Goal: Information Seeking & Learning: Learn about a topic

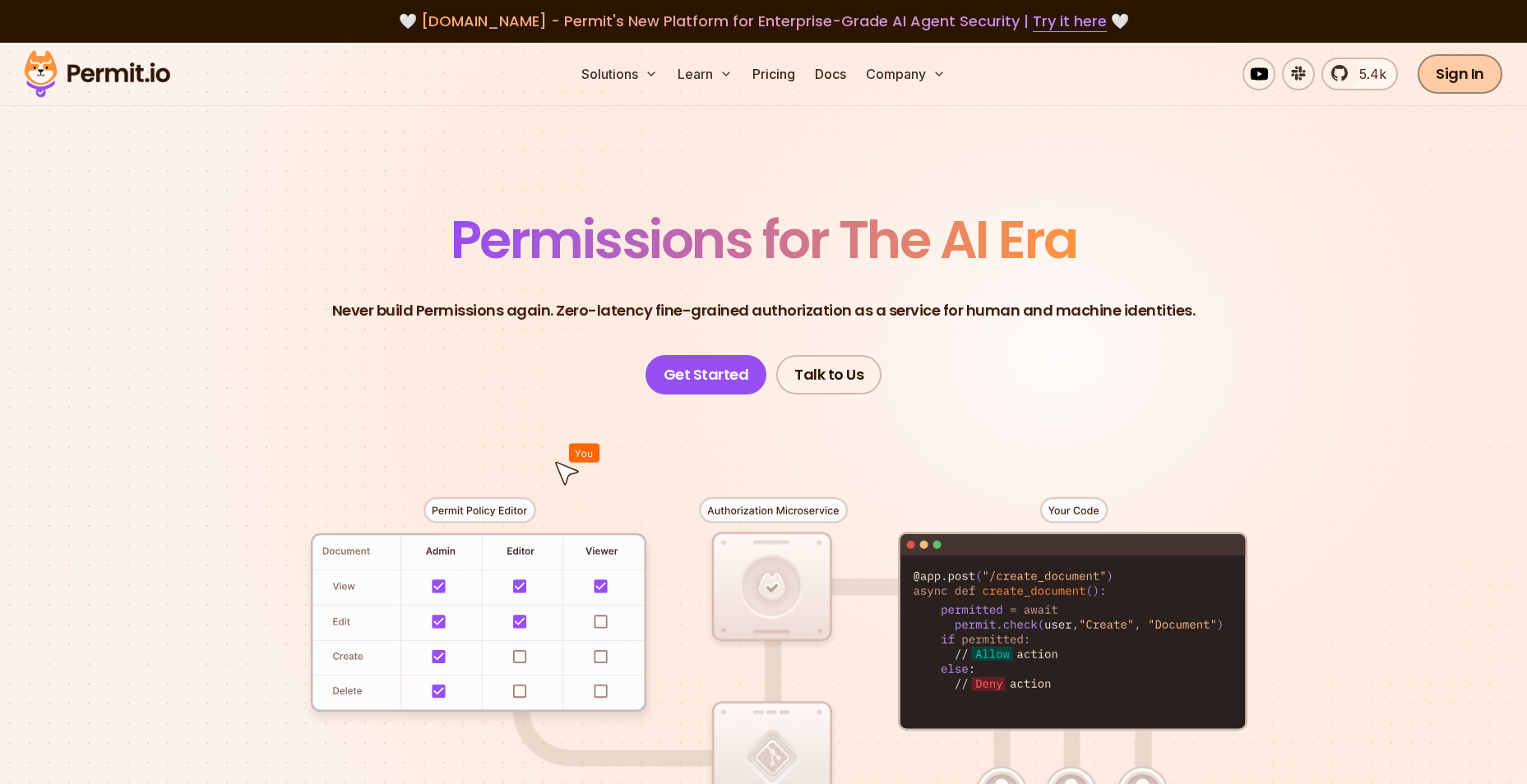
click at [1440, 88] on link "Sign In" at bounding box center [1460, 73] width 85 height 40
click at [771, 80] on link "Pricing" at bounding box center [774, 74] width 56 height 33
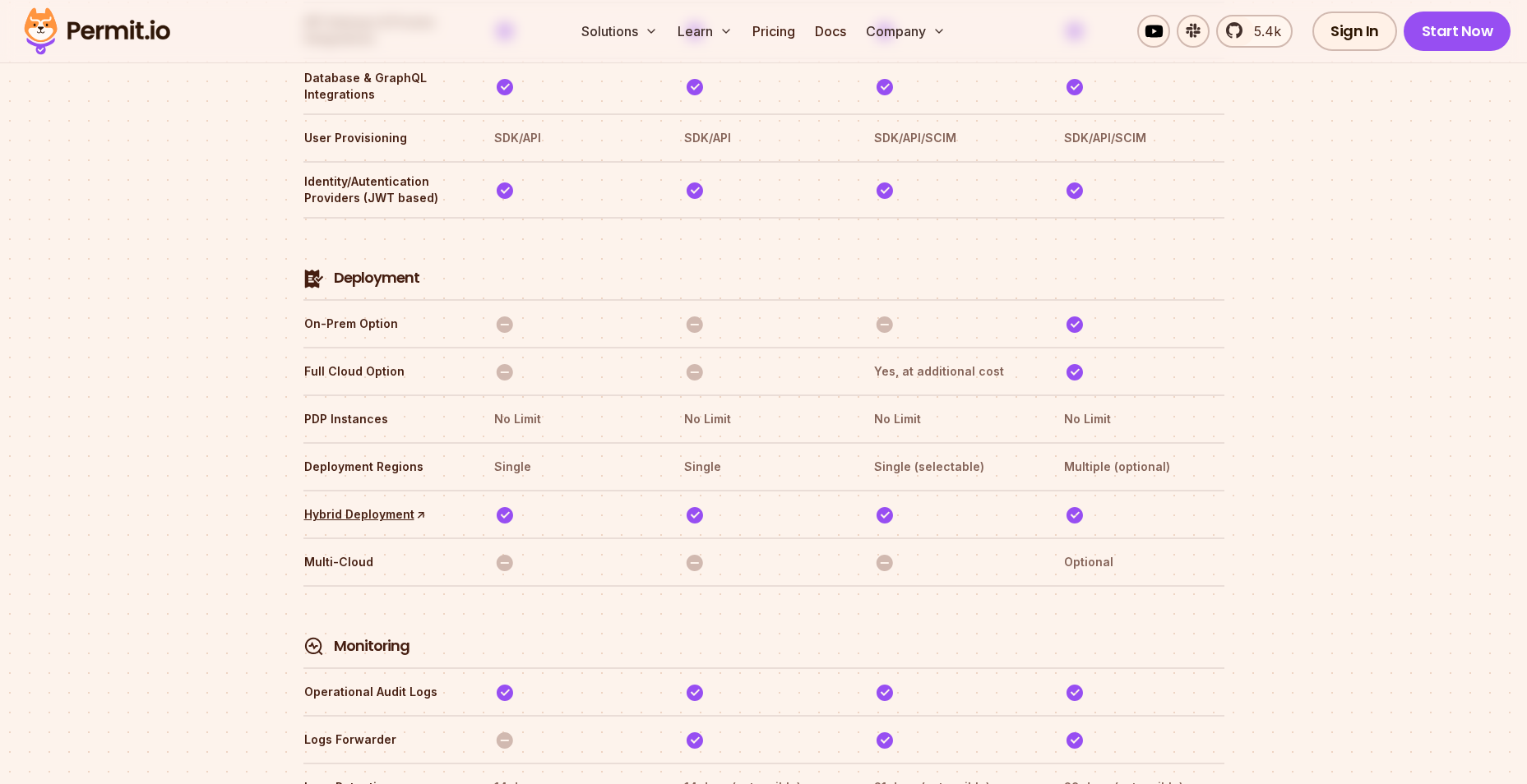
scroll to position [3700, 0]
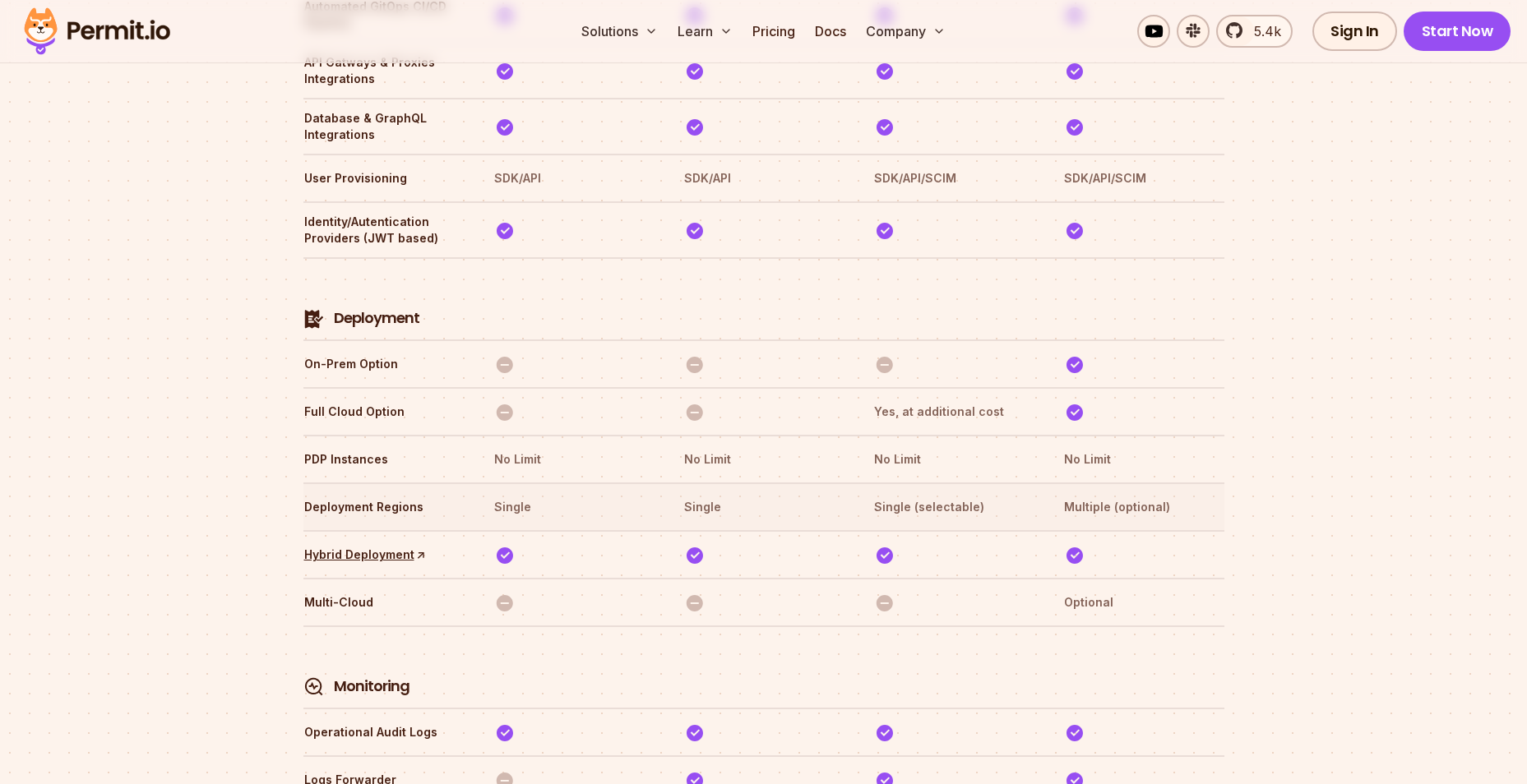
click at [918, 494] on th "Single (selectable)" at bounding box center [953, 507] width 160 height 26
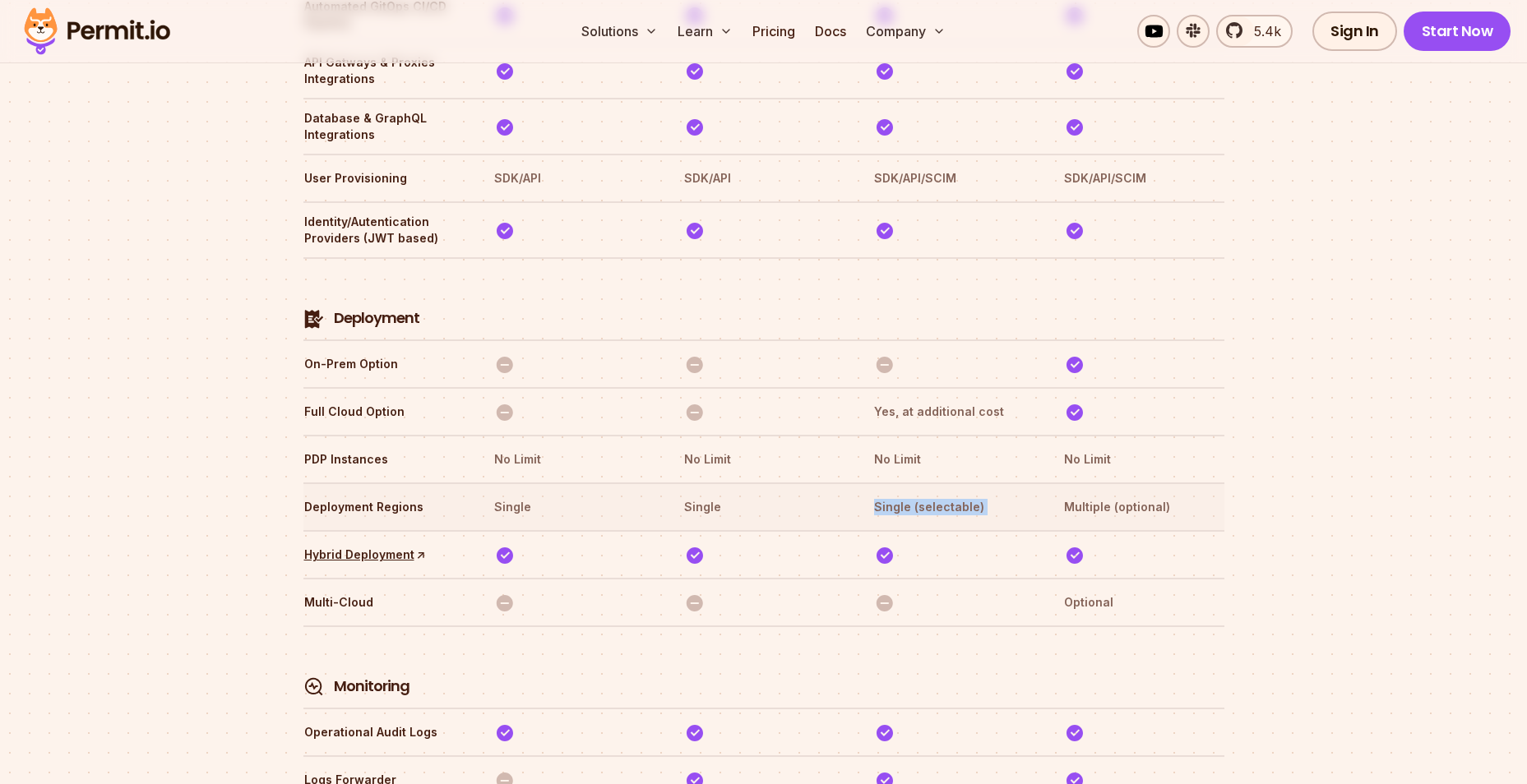
click at [918, 494] on th "Single (selectable)" at bounding box center [953, 507] width 160 height 26
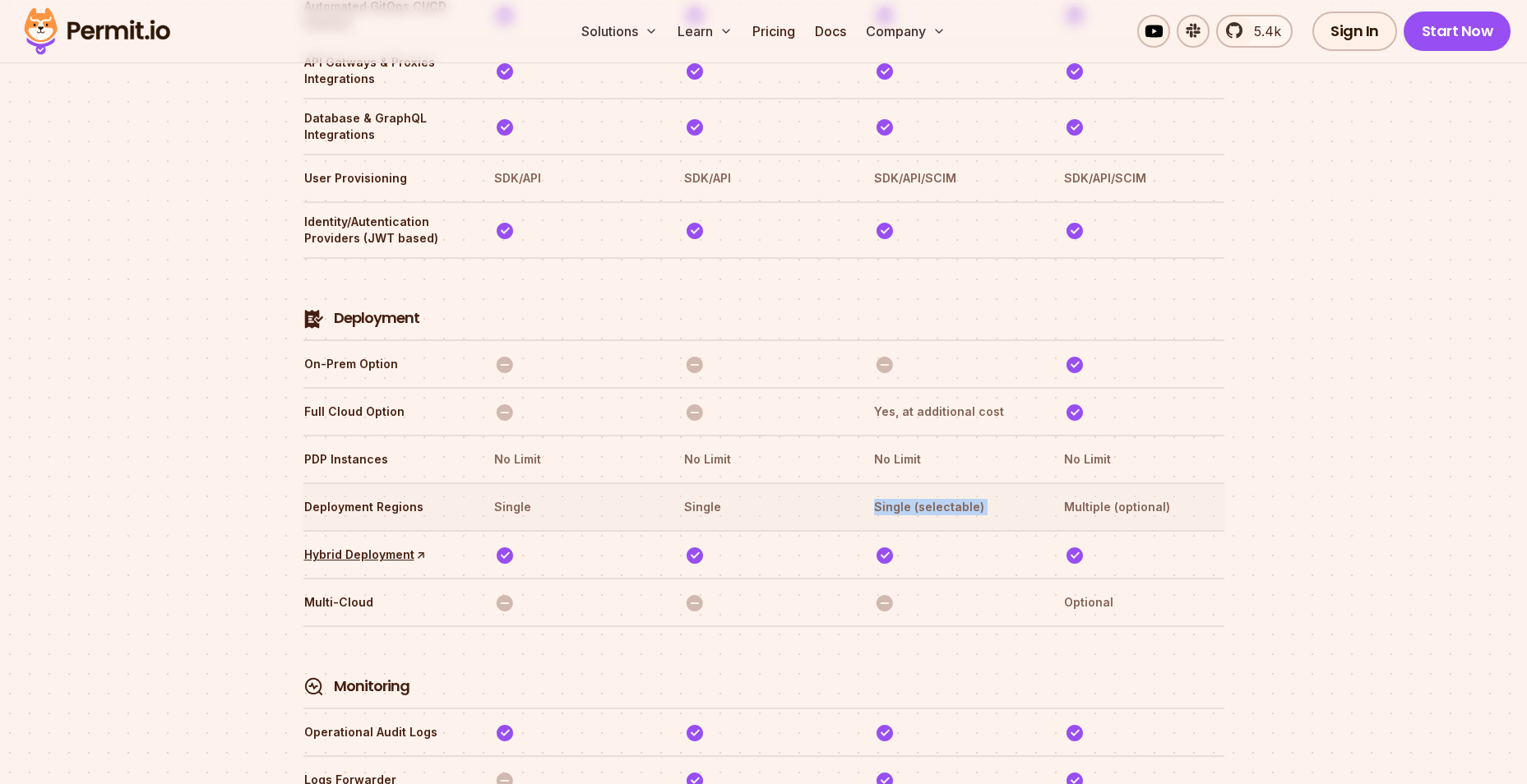
click at [918, 494] on th "Single (selectable)" at bounding box center [953, 507] width 160 height 26
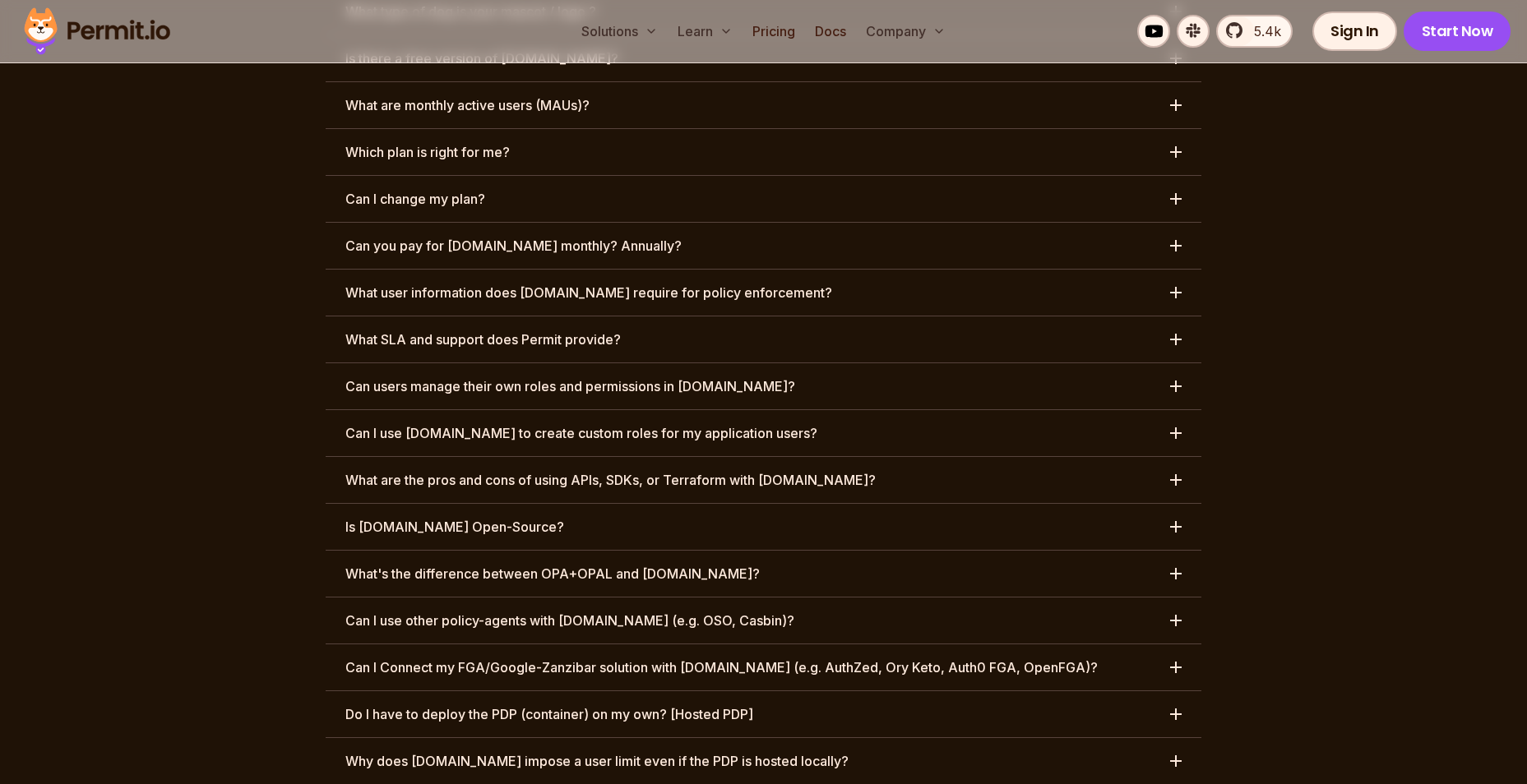
scroll to position [7759, 0]
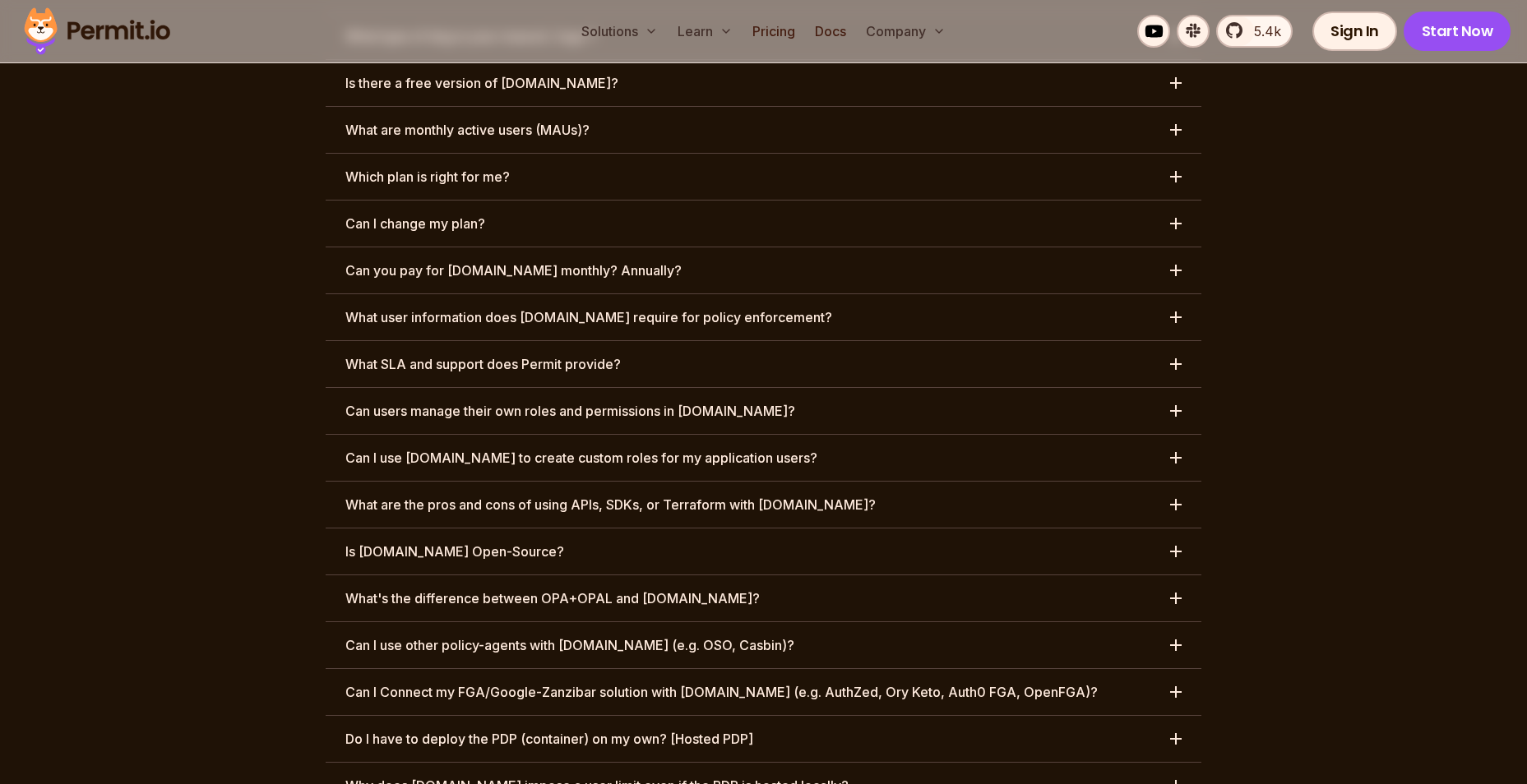
click at [1174, 499] on div "button" at bounding box center [1176, 505] width 12 height 12
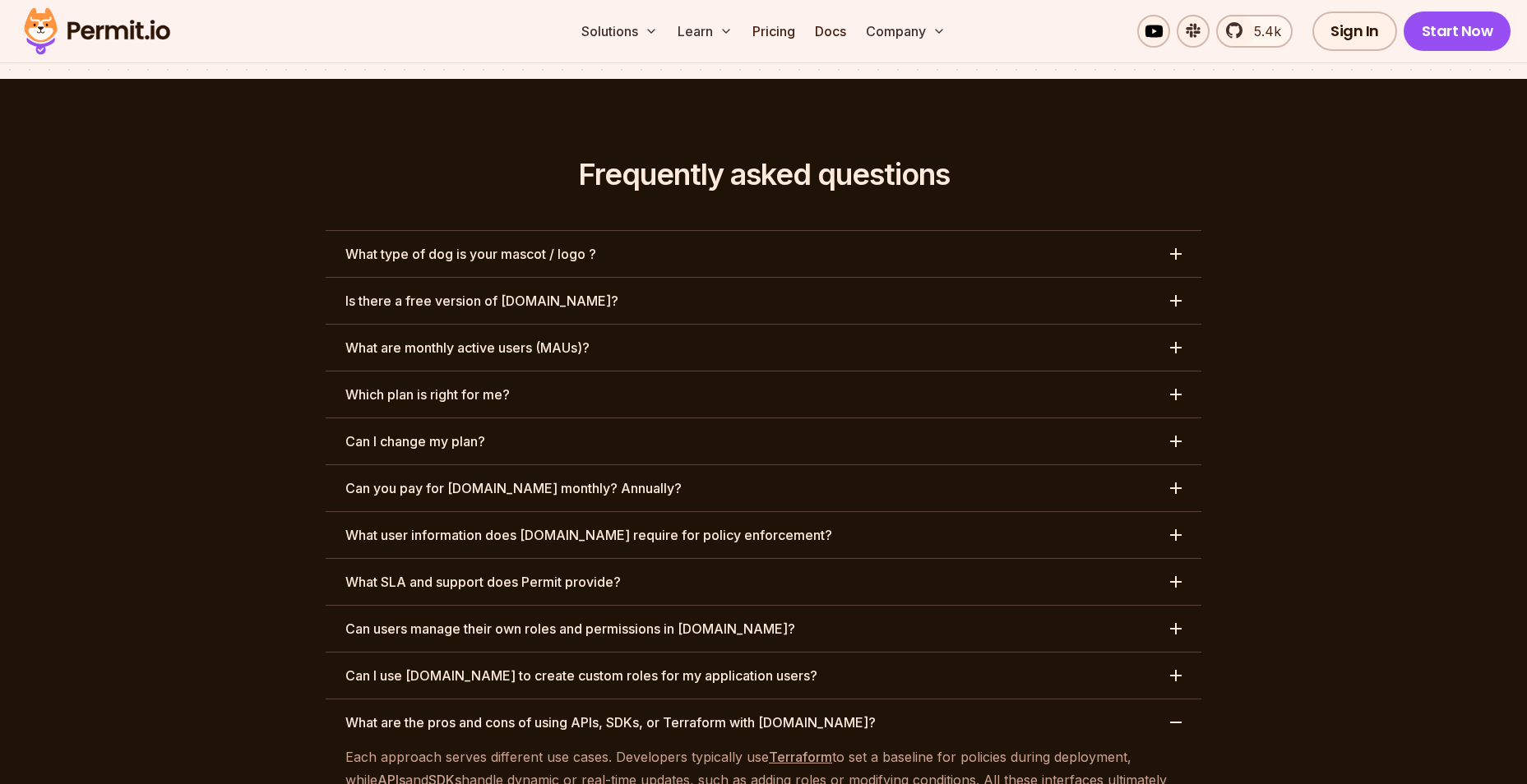
scroll to position [7512, 0]
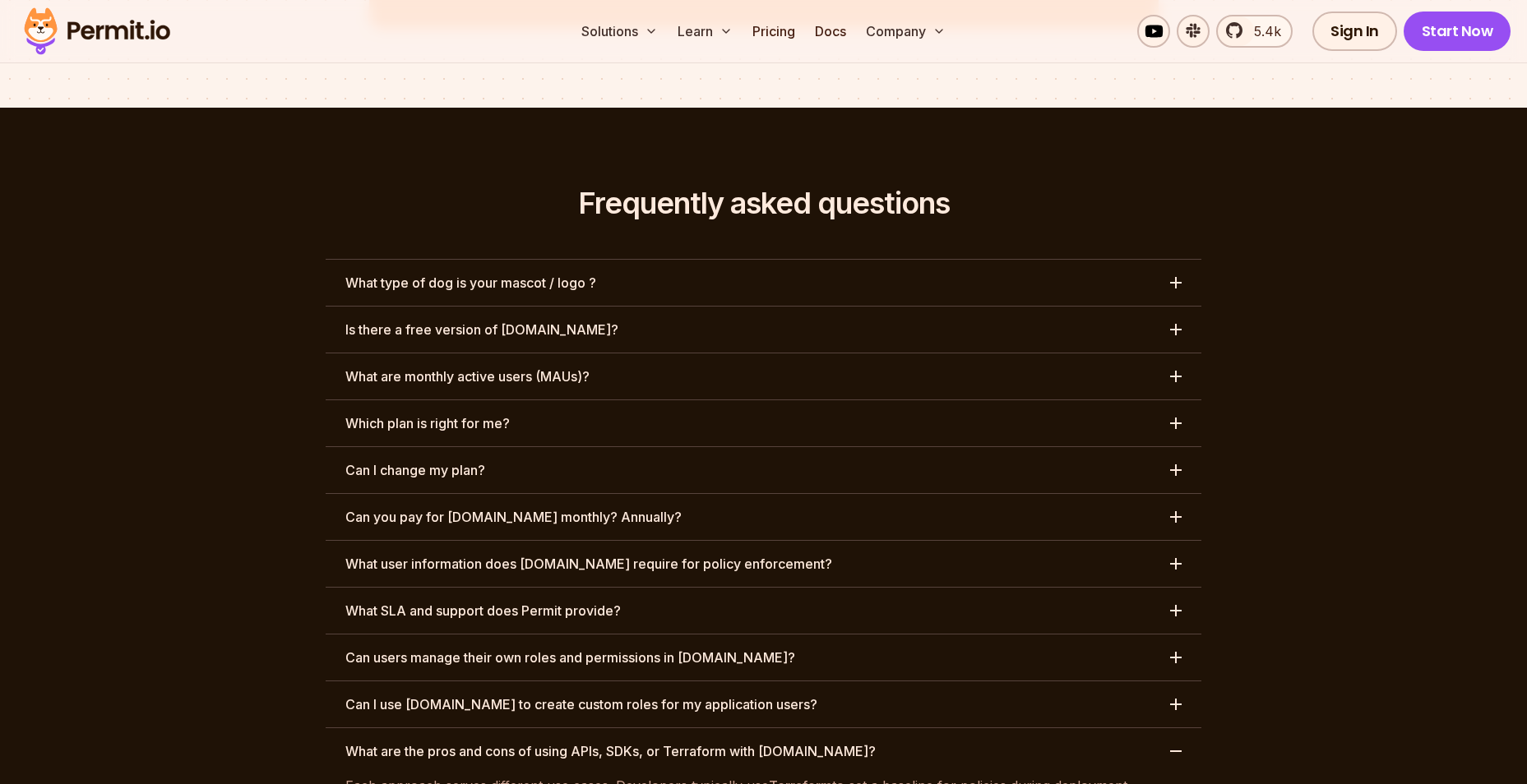
click at [1167, 447] on button "Can I change my plan?" at bounding box center [763, 470] width 876 height 46
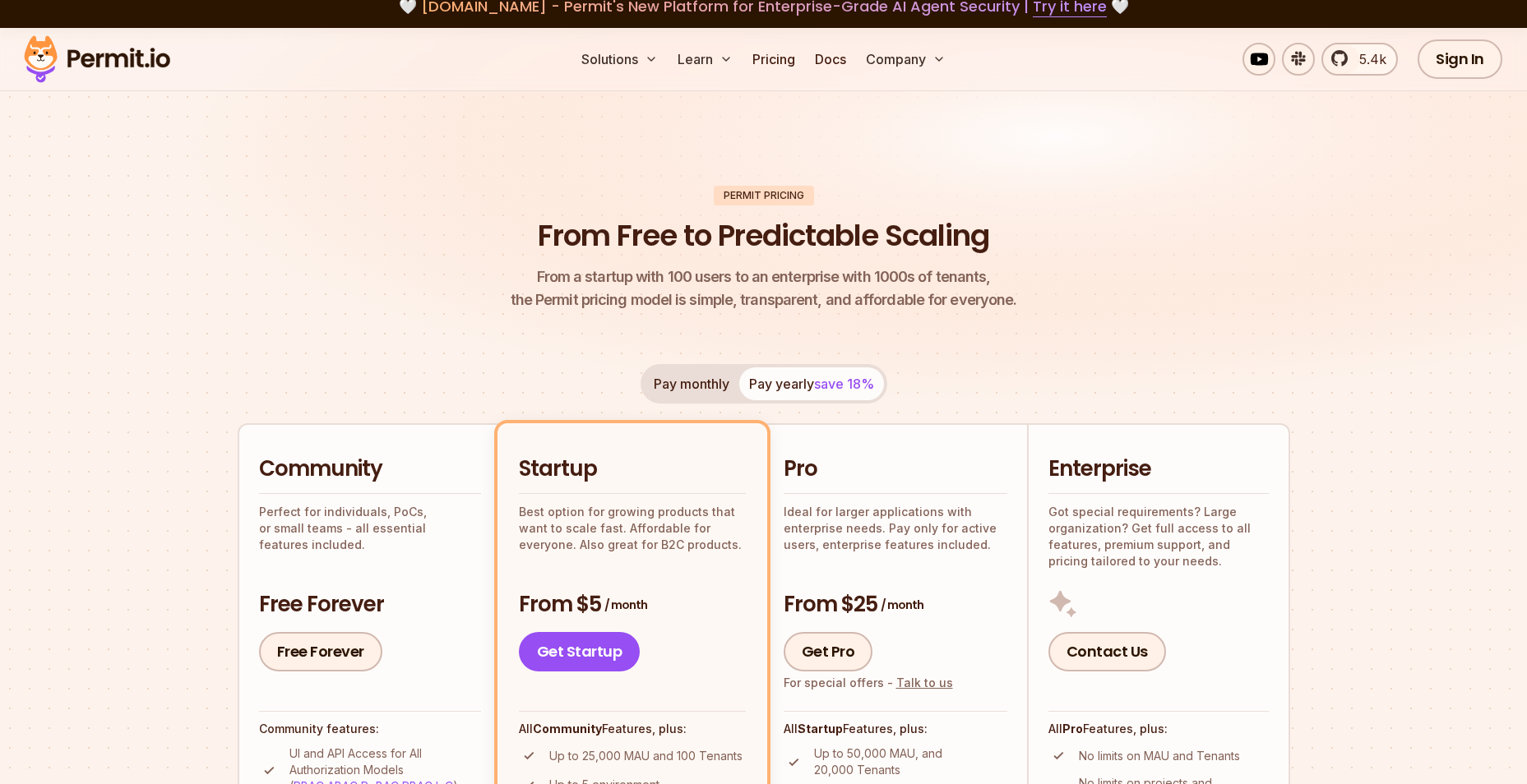
scroll to position [0, 0]
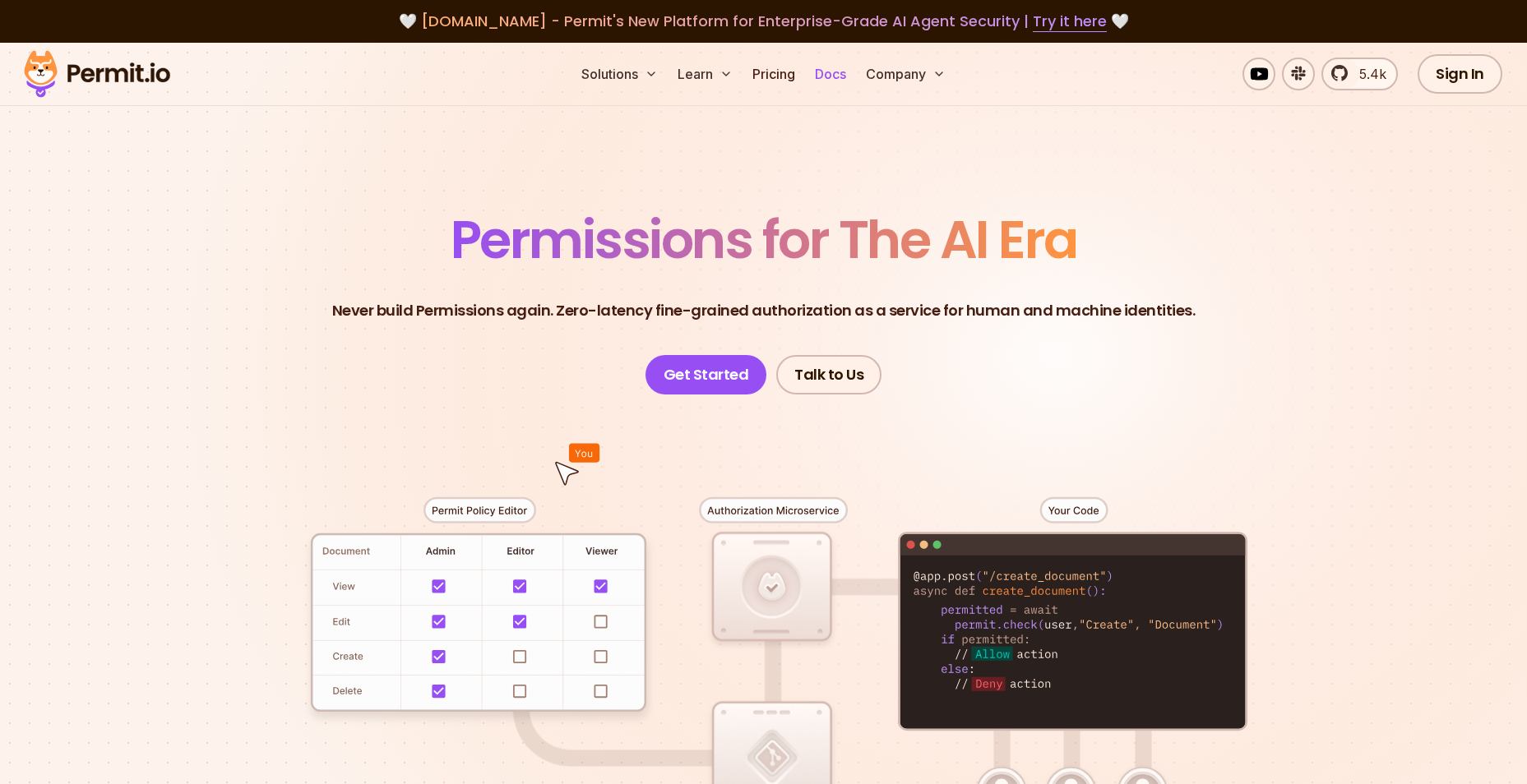
click at [822, 80] on link "Docs" at bounding box center [831, 74] width 44 height 33
click at [769, 84] on link "Pricing" at bounding box center [774, 74] width 56 height 33
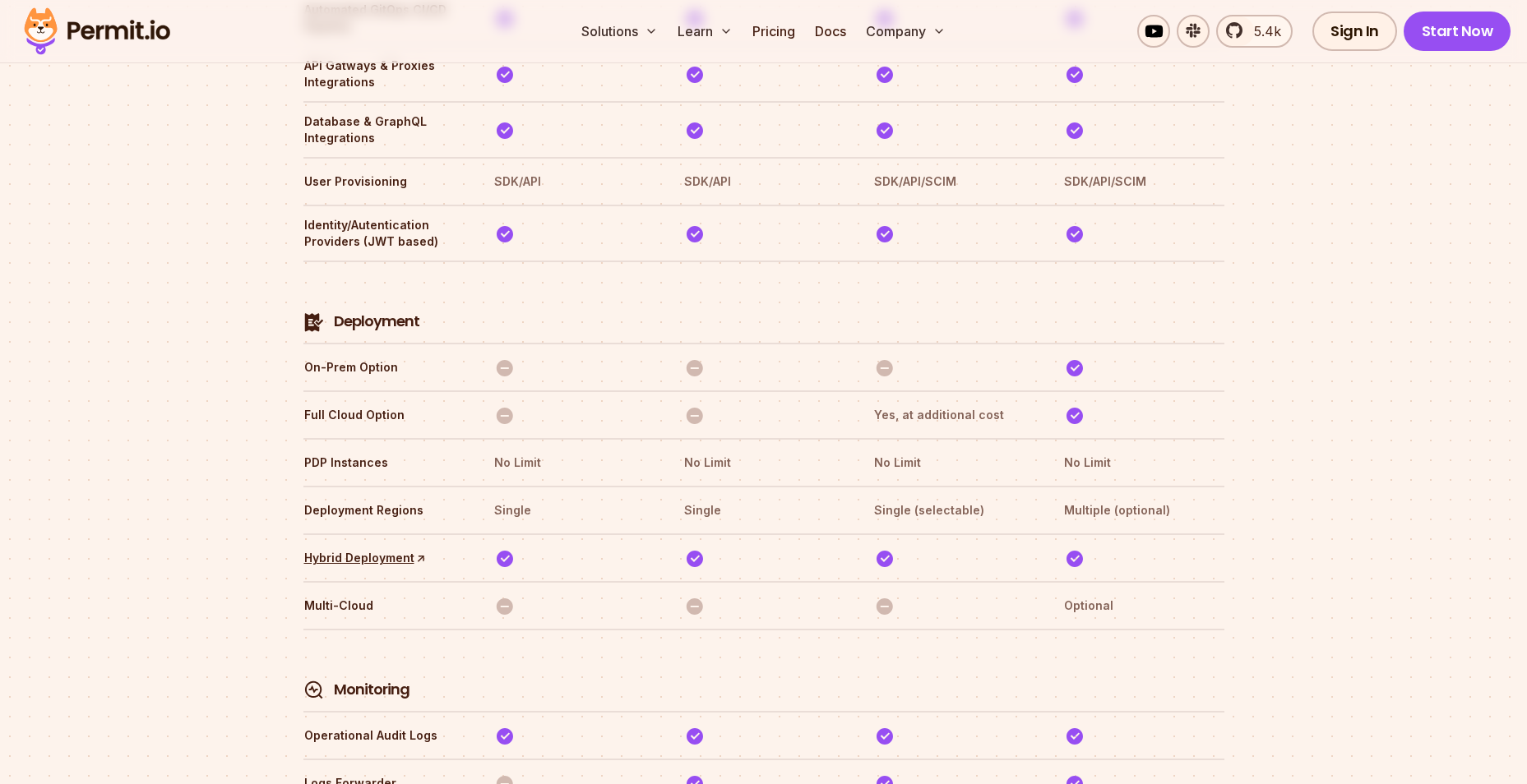
scroll to position [3721, 0]
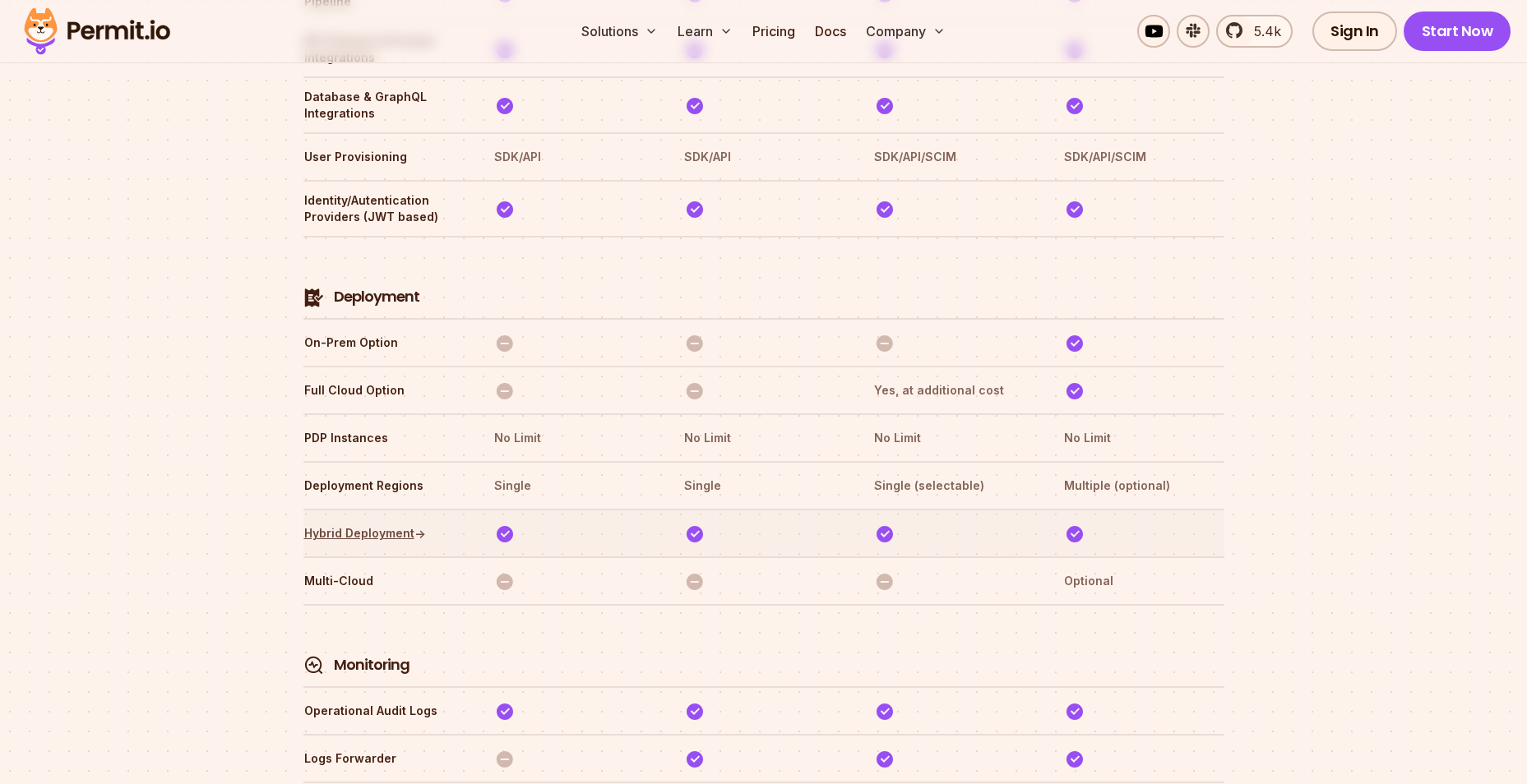
click at [326, 525] on link "Hybrid Deployment ↑" at bounding box center [365, 533] width 122 height 16
click at [1077, 333] on img at bounding box center [1074, 343] width 20 height 20
click at [365, 329] on th "On-Prem Option" at bounding box center [383, 342] width 160 height 26
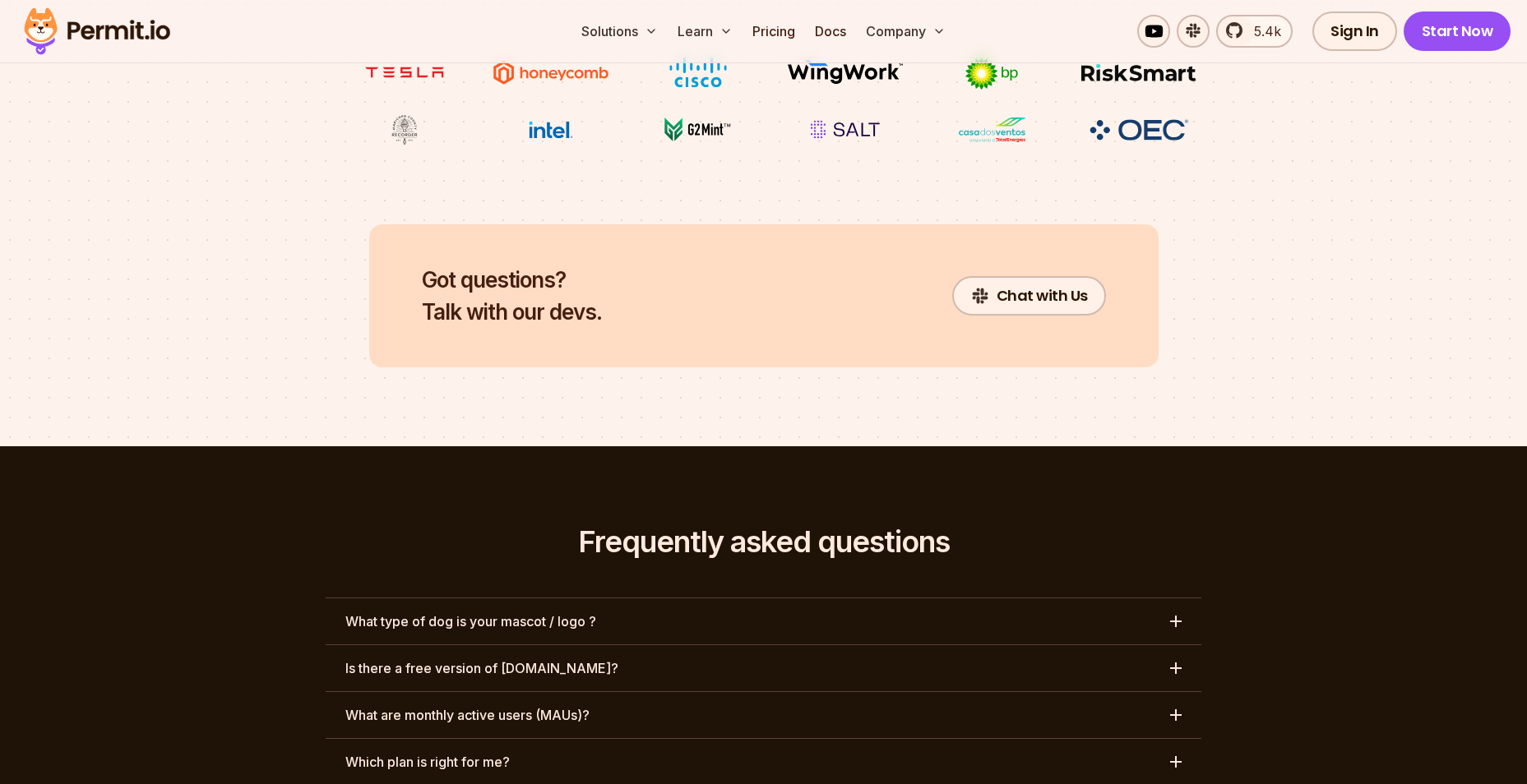
scroll to position [7339, 0]
